Goal: Register for event/course

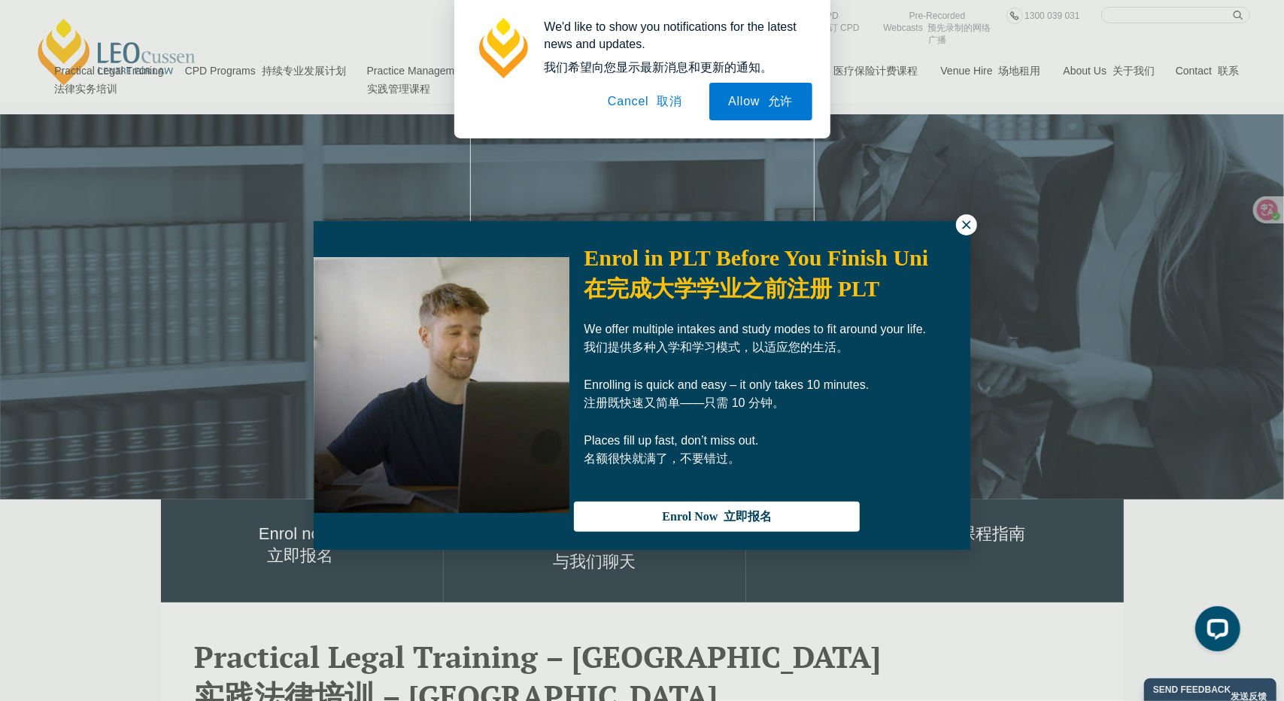
click at [652, 102] on font at bounding box center [653, 101] width 8 height 13
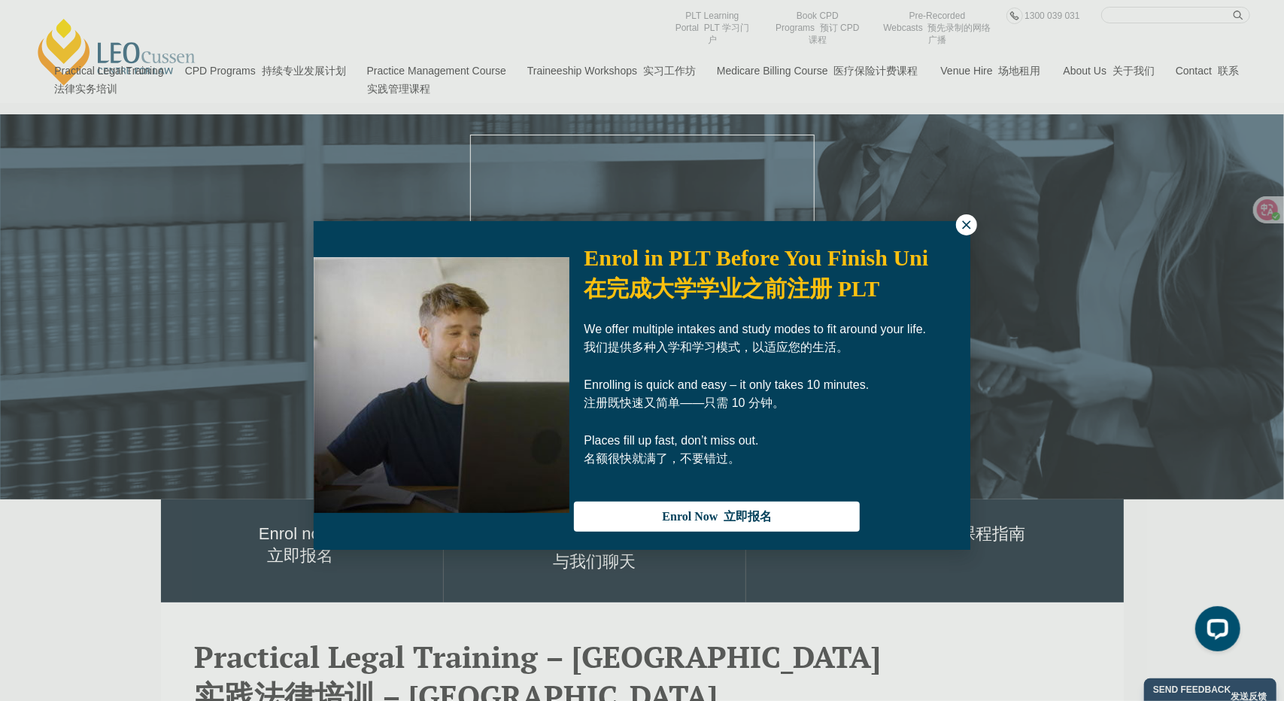
click at [961, 222] on icon at bounding box center [967, 225] width 14 height 14
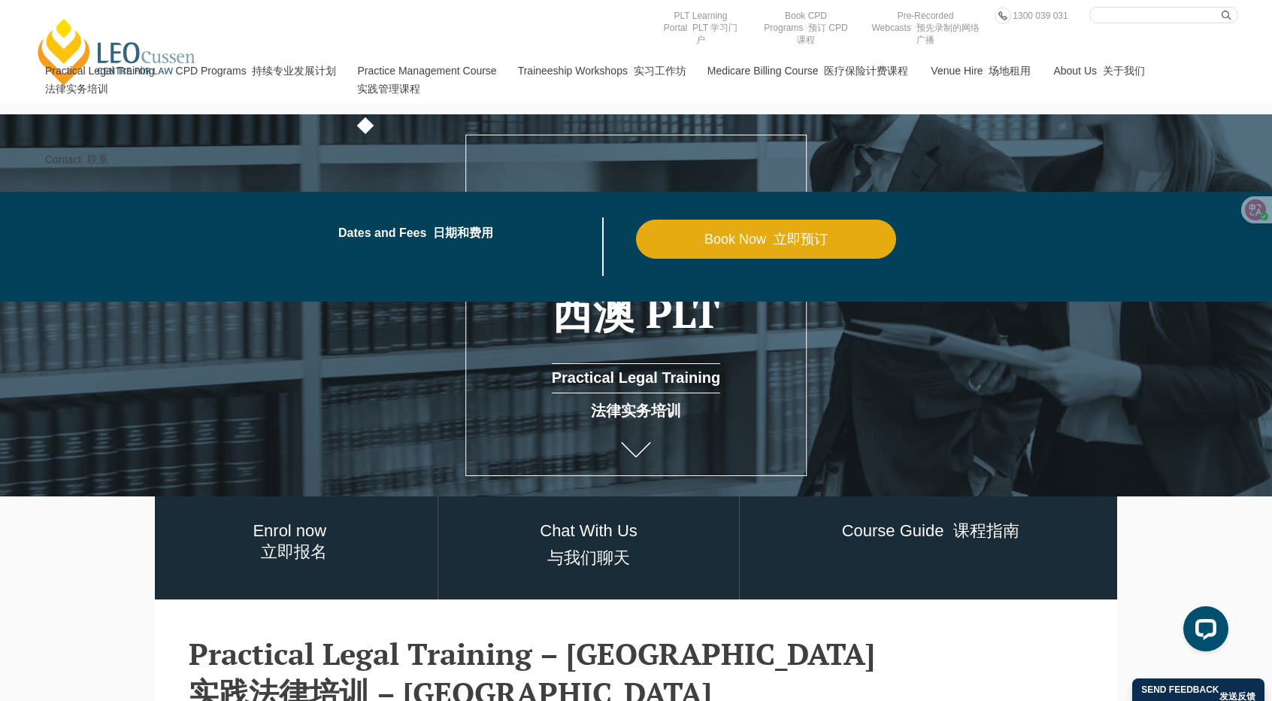
click at [436, 67] on link "Practice Management Course 实践管理课程" at bounding box center [426, 82] width 160 height 89
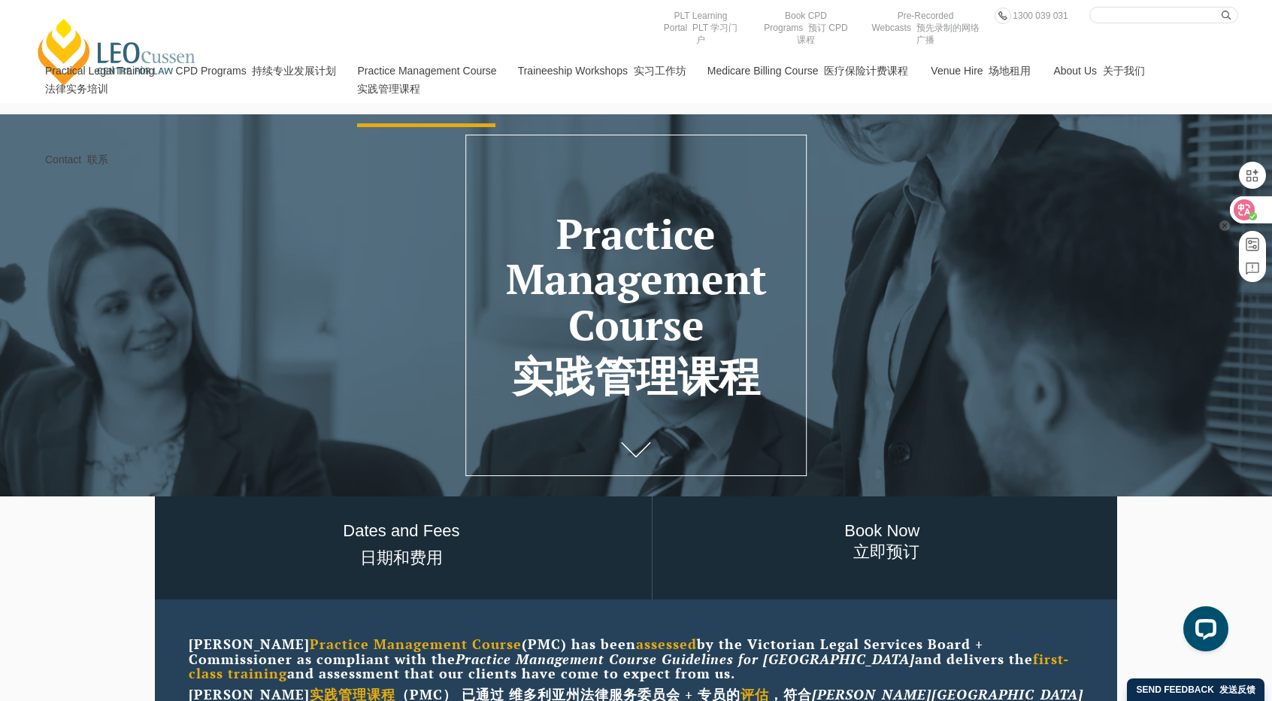
click at [1254, 202] on div at bounding box center [1250, 209] width 41 height 27
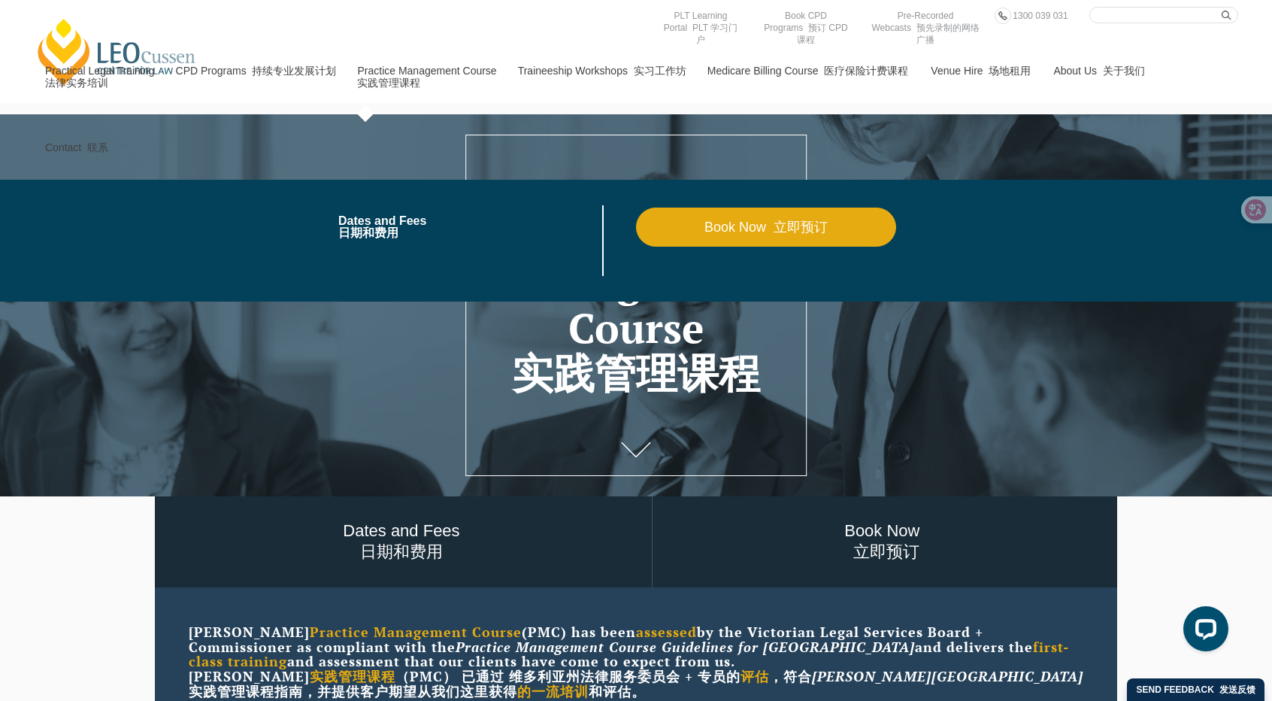
click at [407, 80] on font "实践管理课程" at bounding box center [388, 83] width 63 height 12
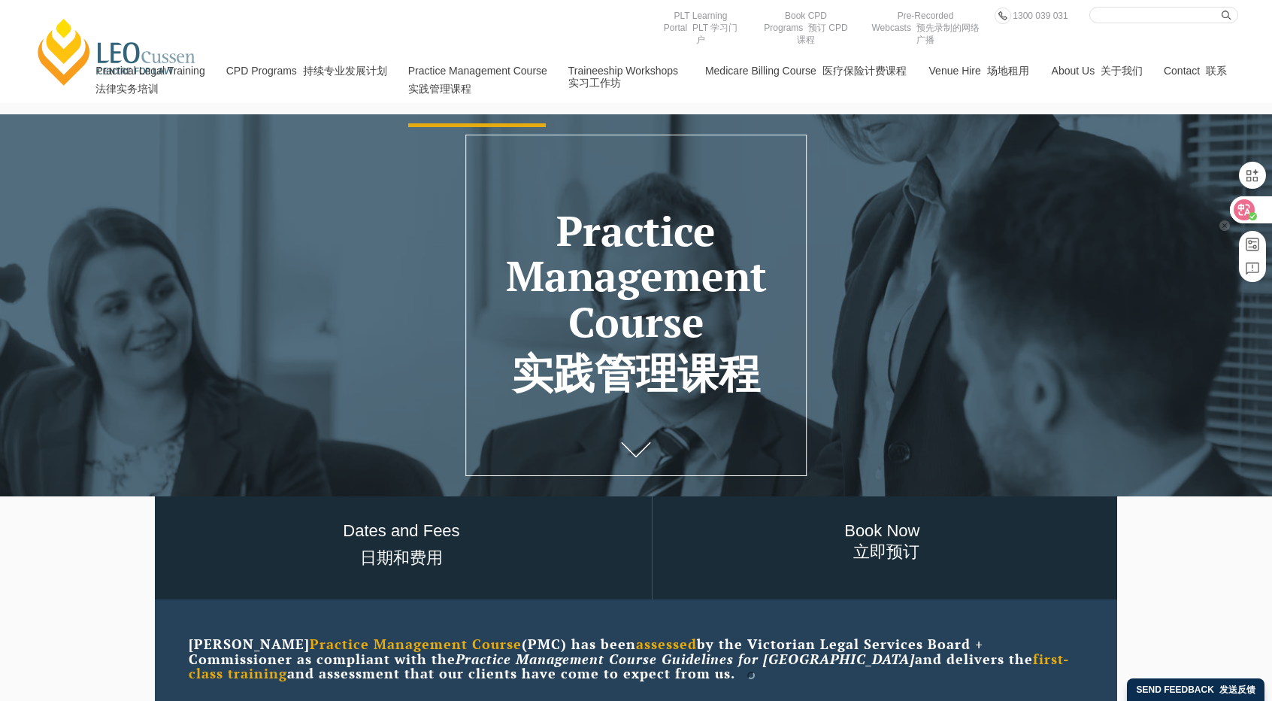
click at [1262, 216] on div at bounding box center [1250, 209] width 41 height 27
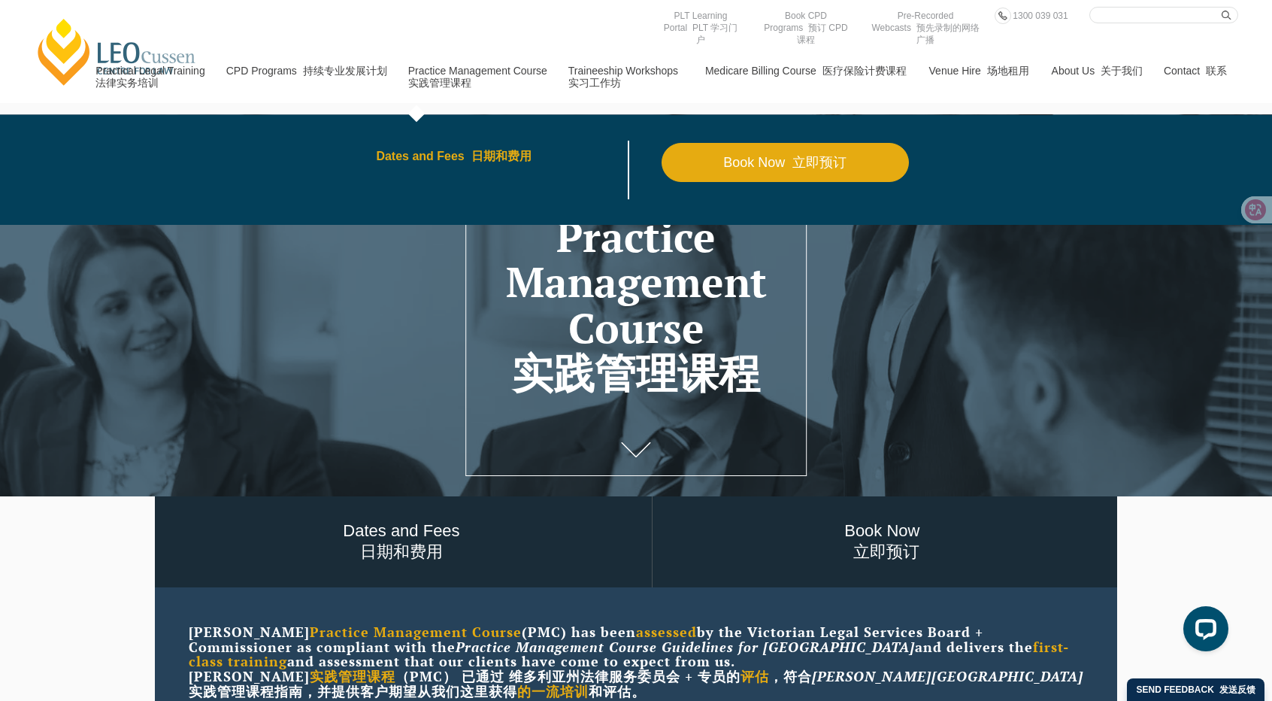
click at [453, 154] on link "Dates and Fees 日期和费用" at bounding box center [518, 156] width 285 height 12
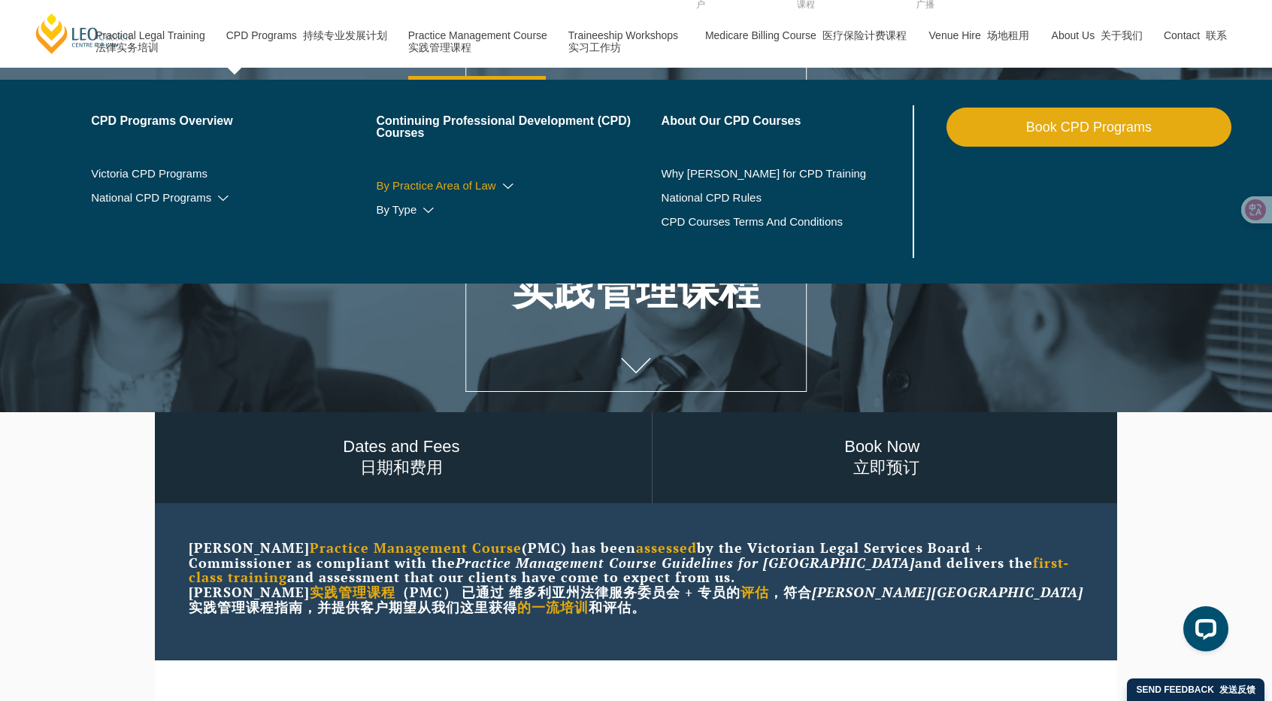
scroll to position [301, 0]
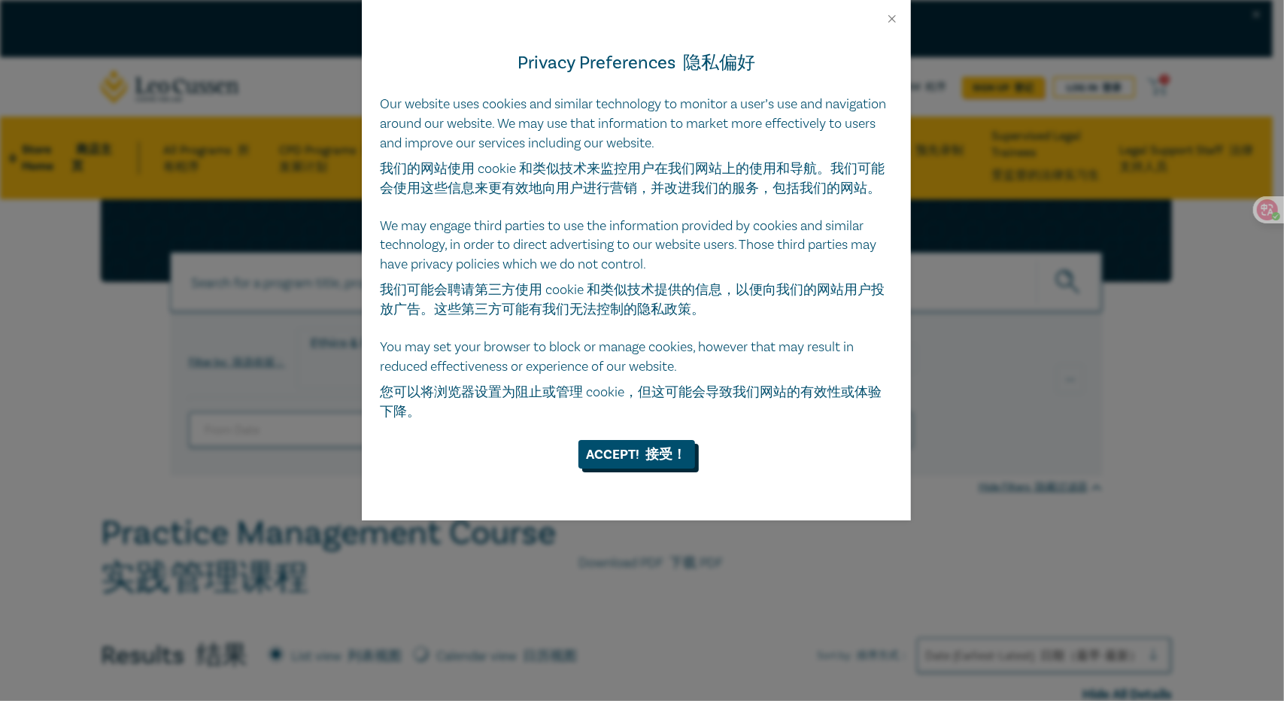
click at [665, 455] on font "接受！" at bounding box center [666, 454] width 41 height 17
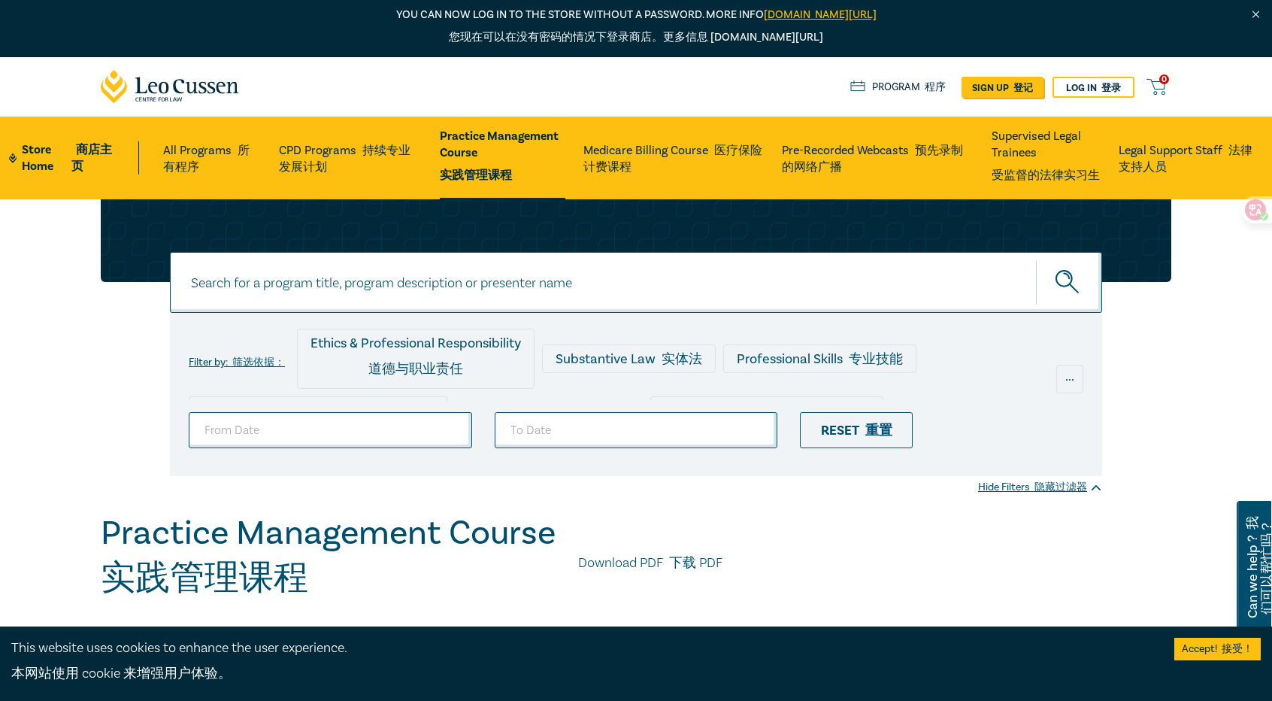
click at [445, 147] on link "Practice Management Course 实践管理课程" at bounding box center [503, 158] width 126 height 83
click at [141, 86] on icon at bounding box center [170, 87] width 139 height 34
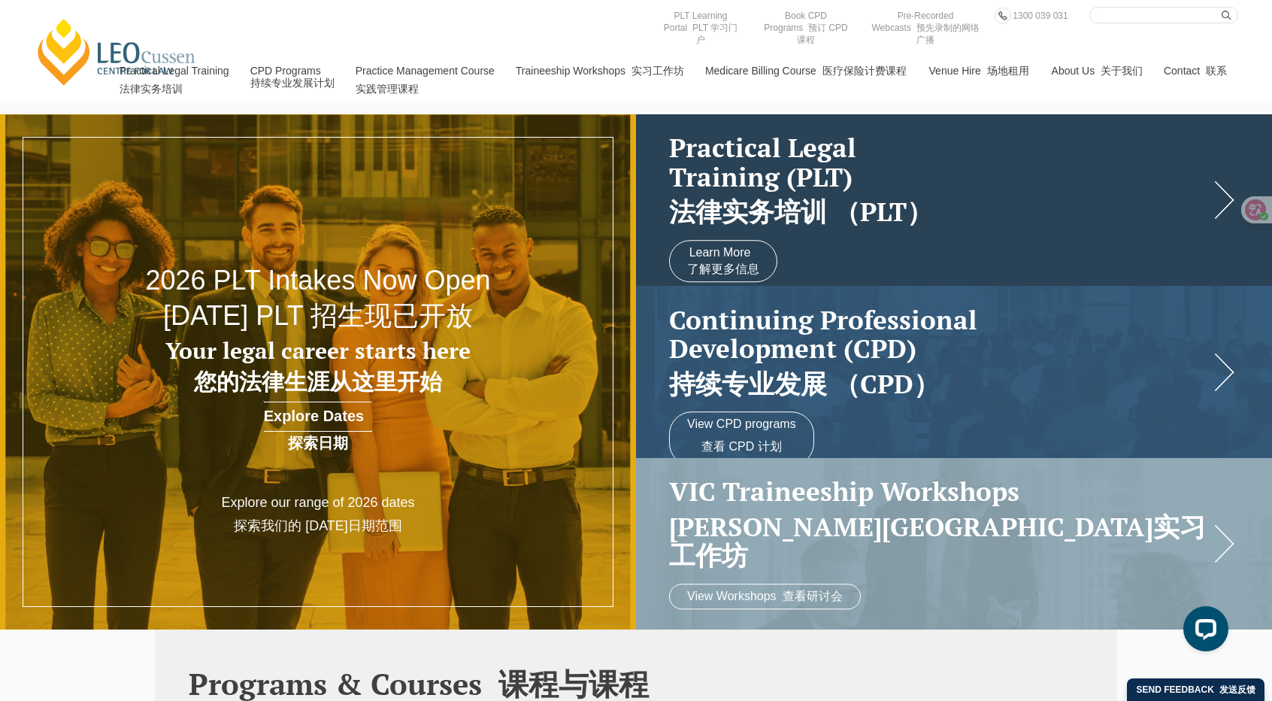
click at [765, 205] on font "法律实务培训 （PLT）" at bounding box center [801, 212] width 264 height 35
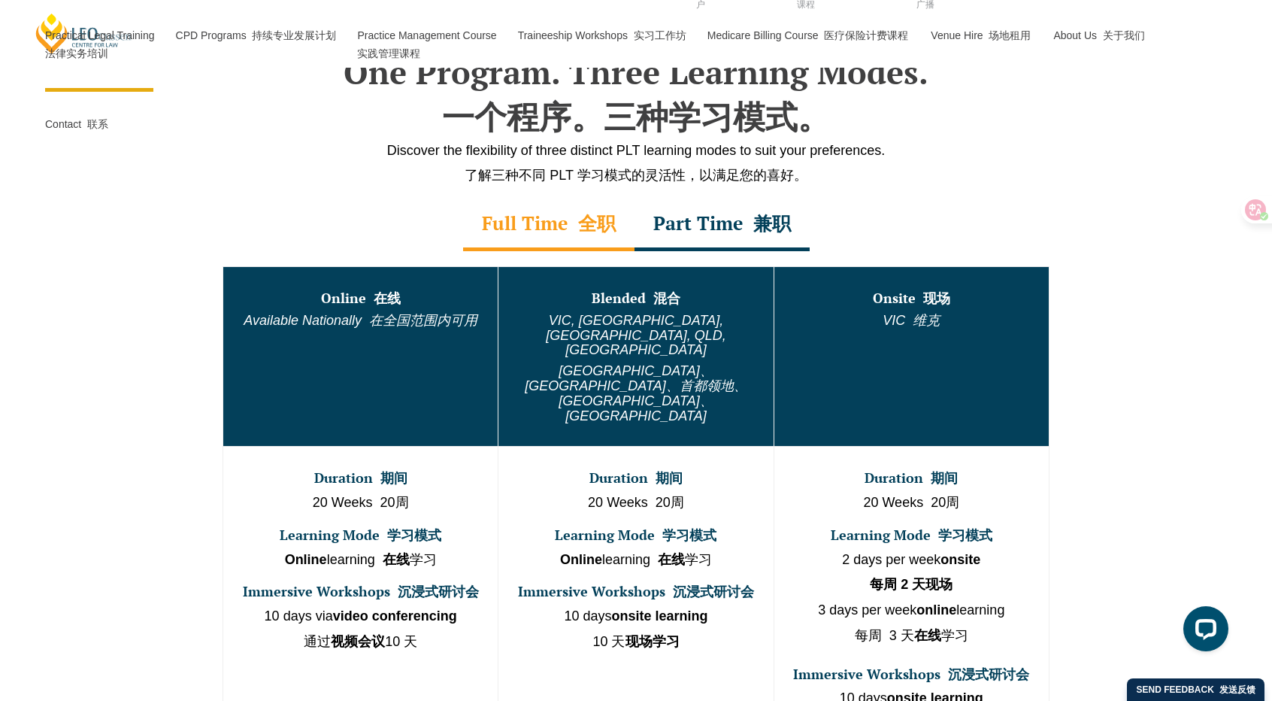
scroll to position [752, 0]
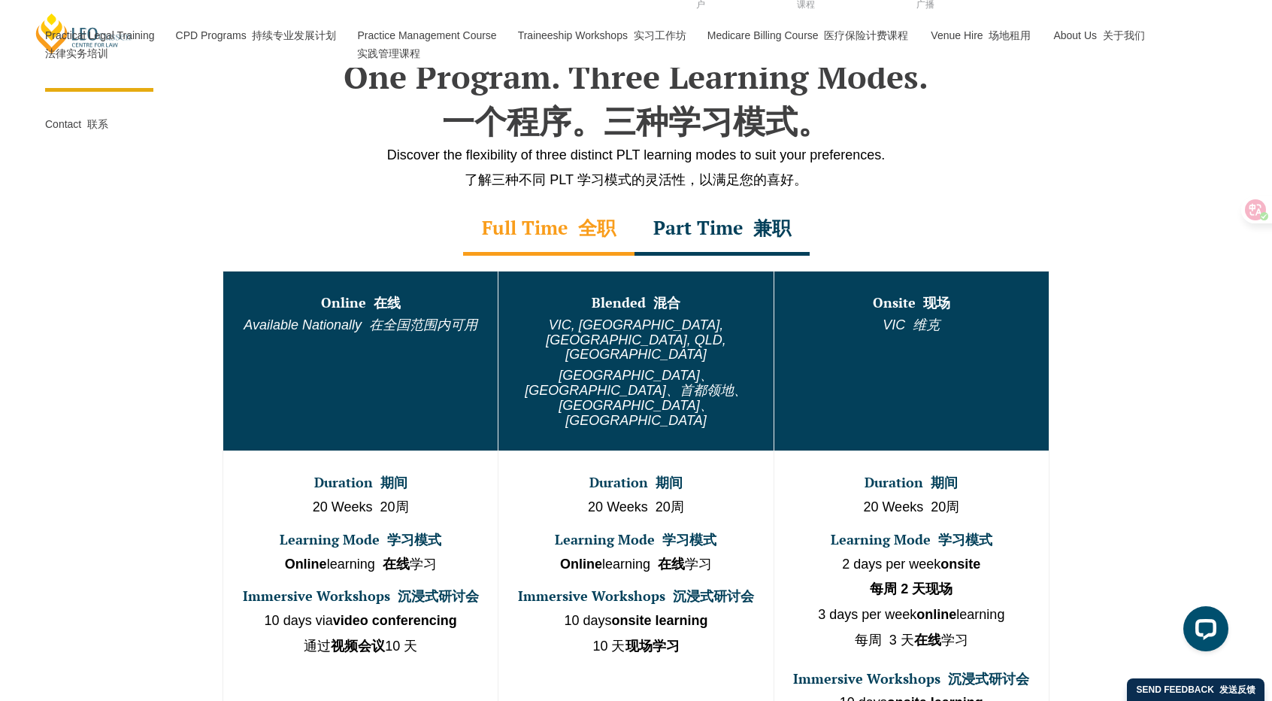
click at [693, 235] on div "Part Time 兼职" at bounding box center [722, 229] width 175 height 53
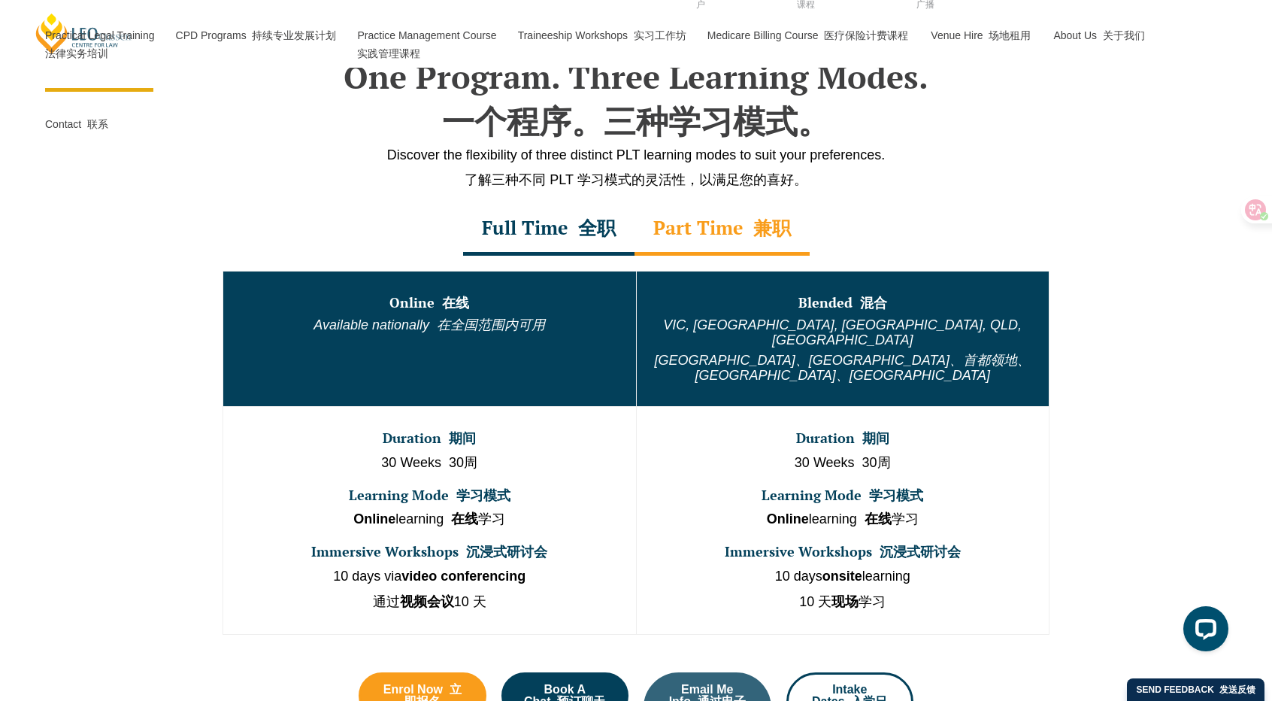
click at [596, 235] on font "全职" at bounding box center [597, 227] width 38 height 25
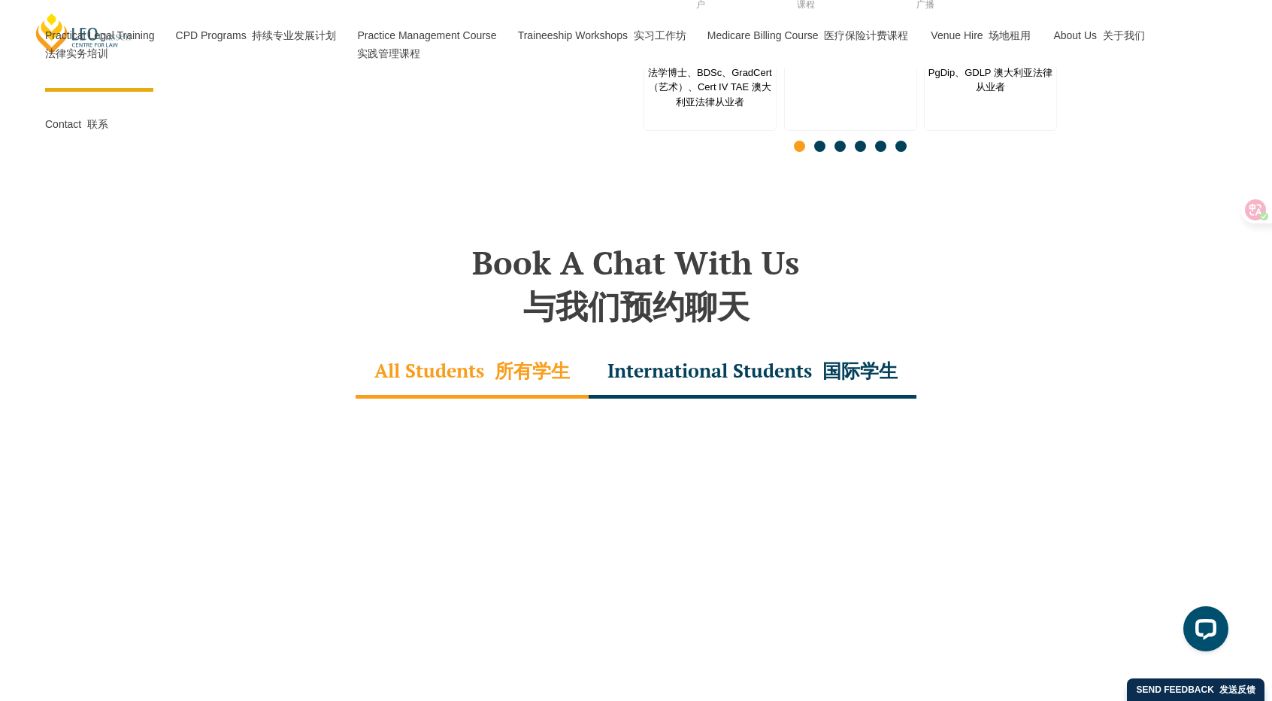
scroll to position [5189, 0]
click at [664, 345] on div "International Students 国际学生" at bounding box center [753, 371] width 328 height 53
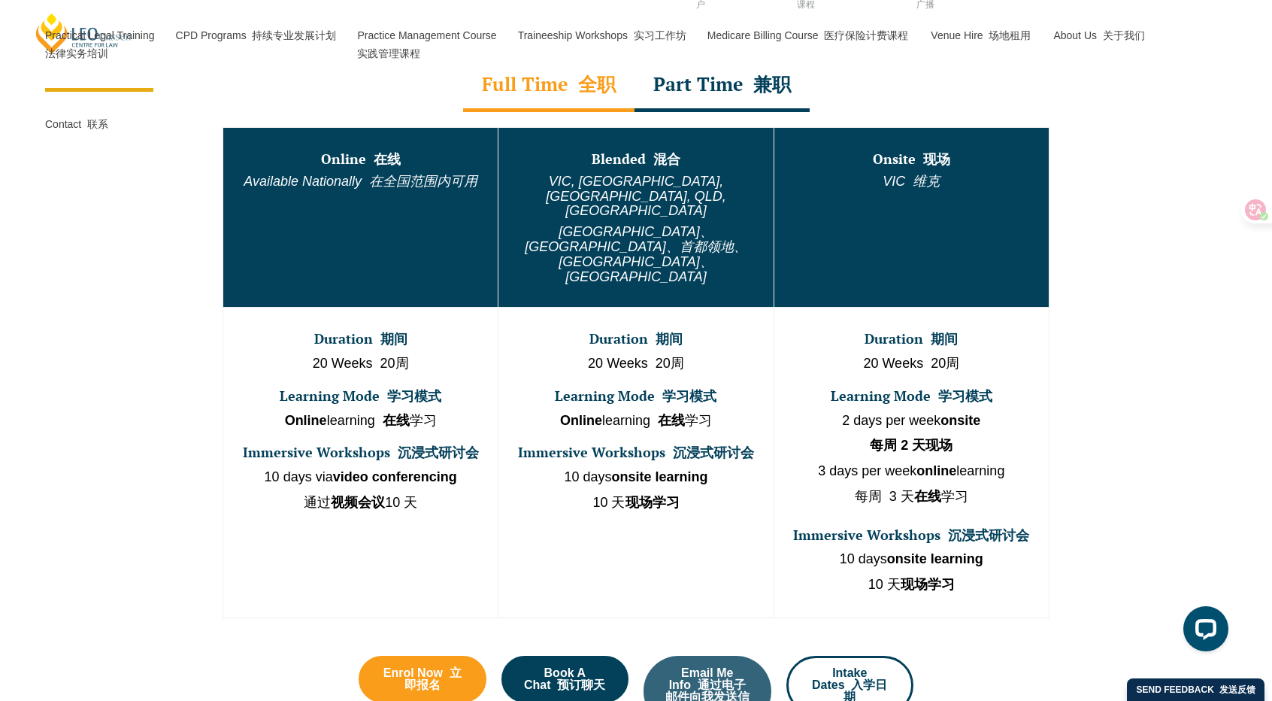
scroll to position [902, 0]
